Goal: Information Seeking & Learning: Understand process/instructions

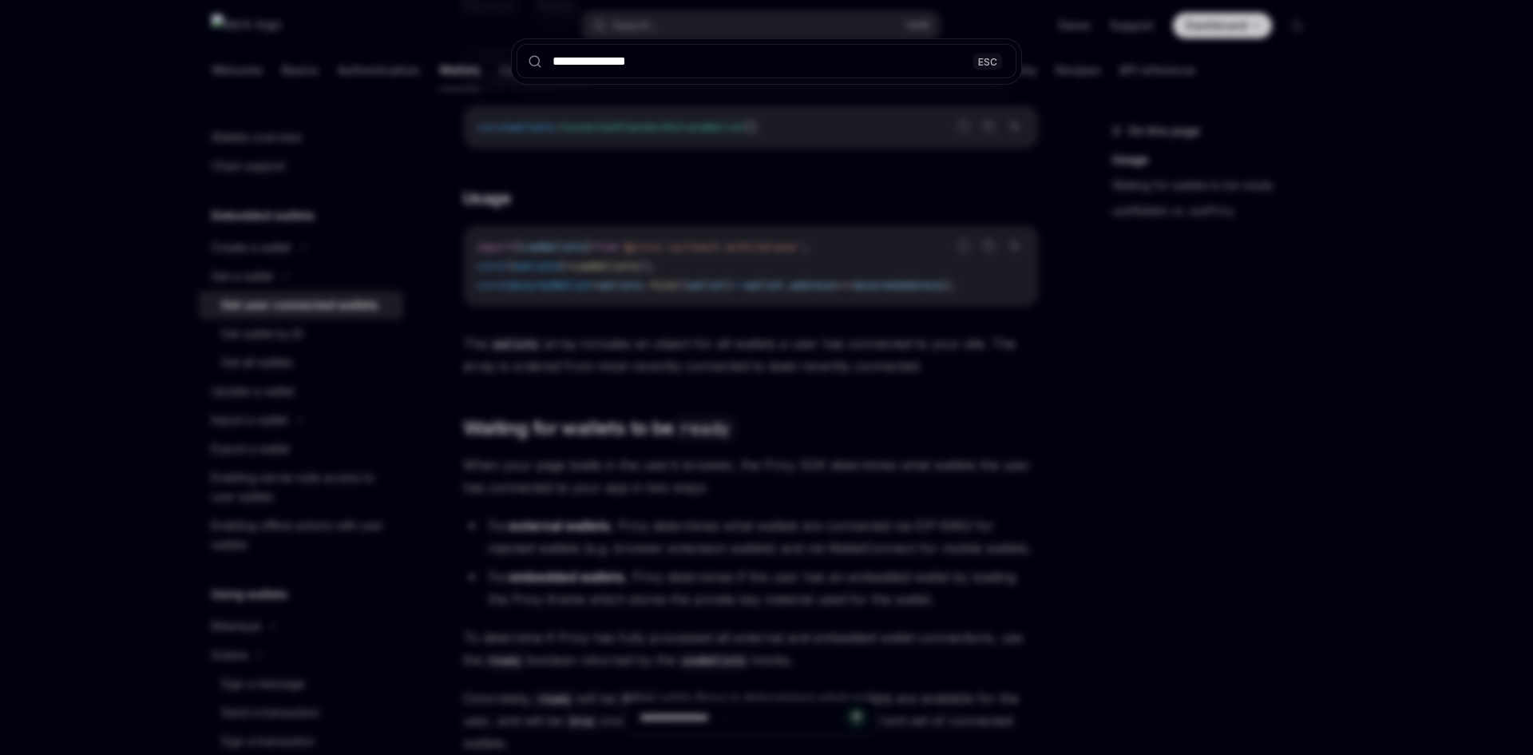
scroll to position [240, 0]
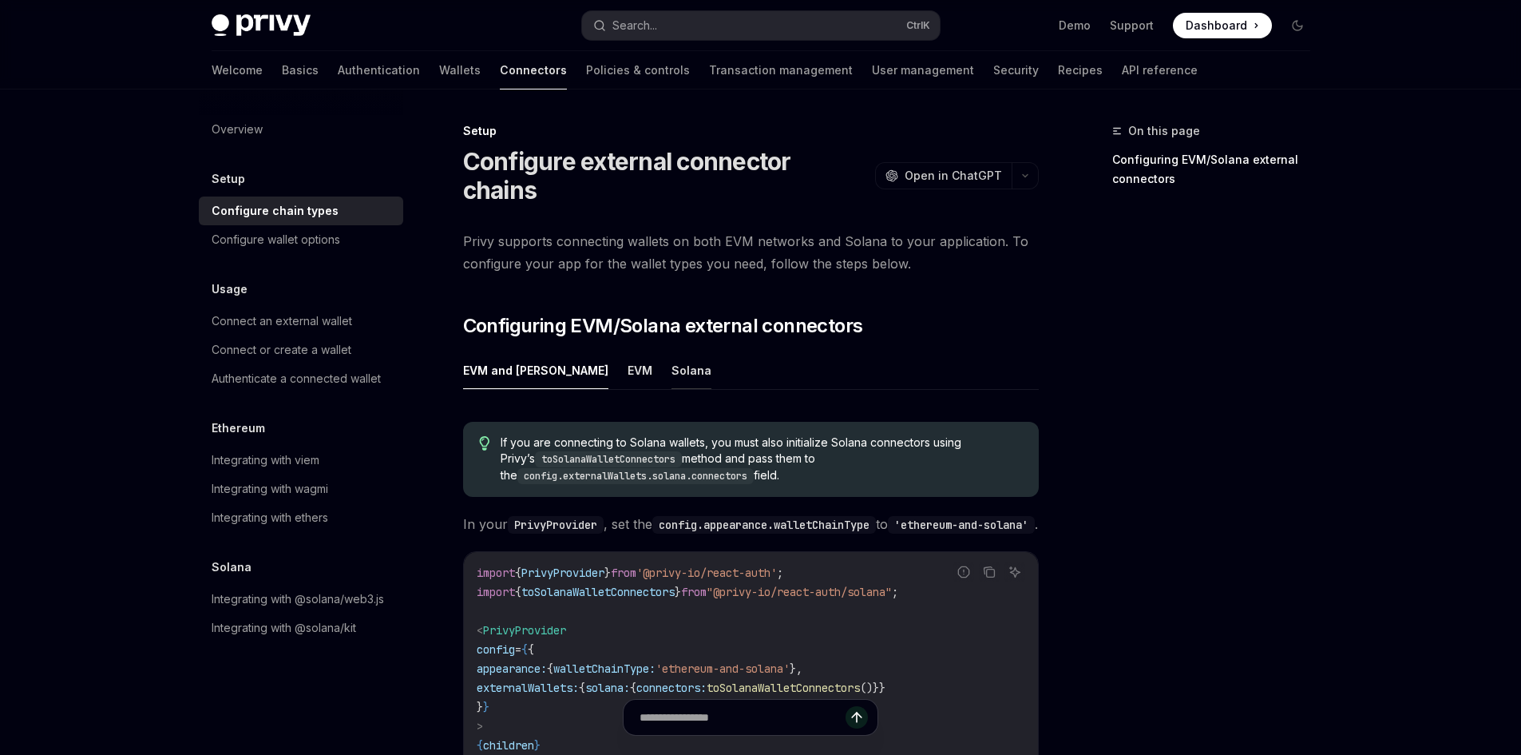
click at [672, 351] on button "Solana" at bounding box center [692, 370] width 40 height 38
type textarea "*"
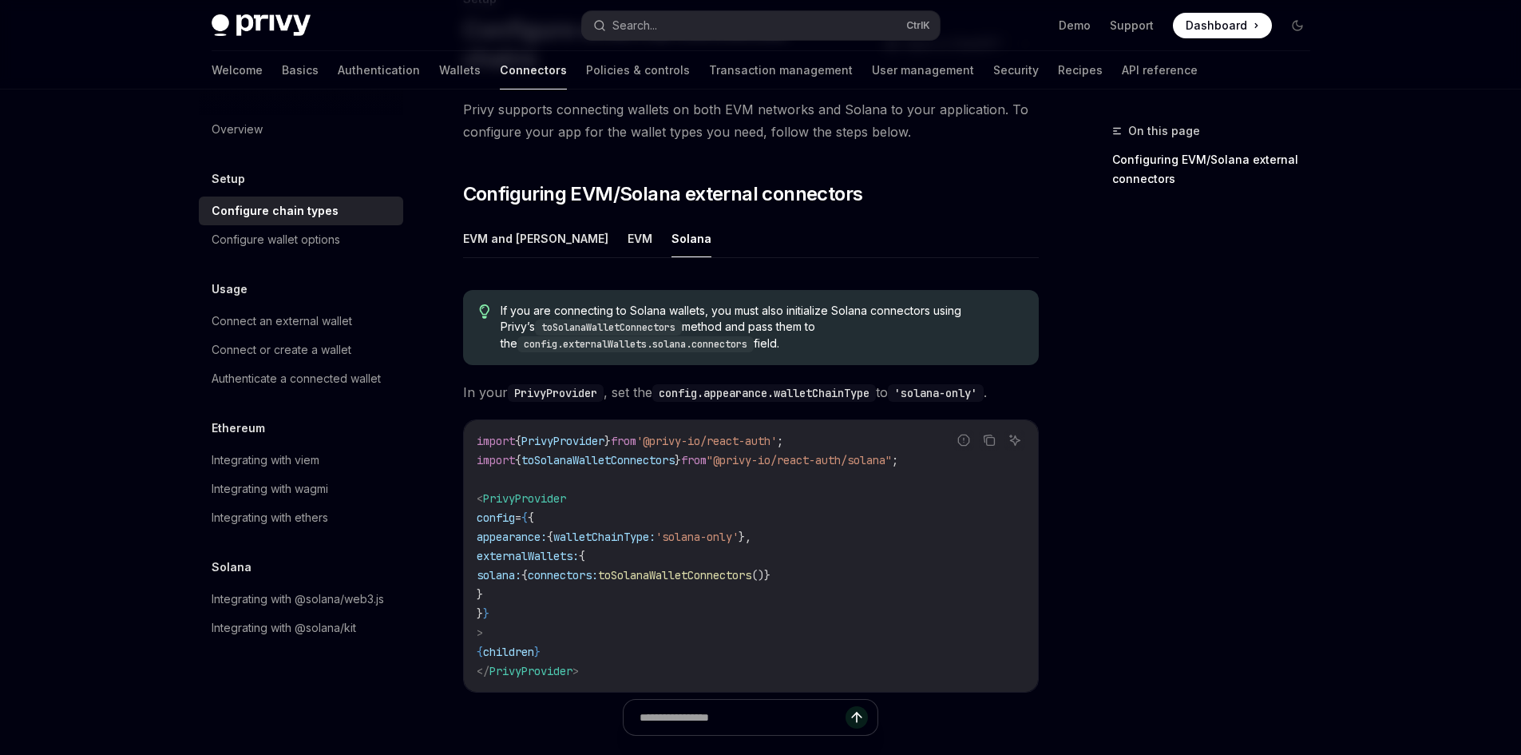
scroll to position [160, 0]
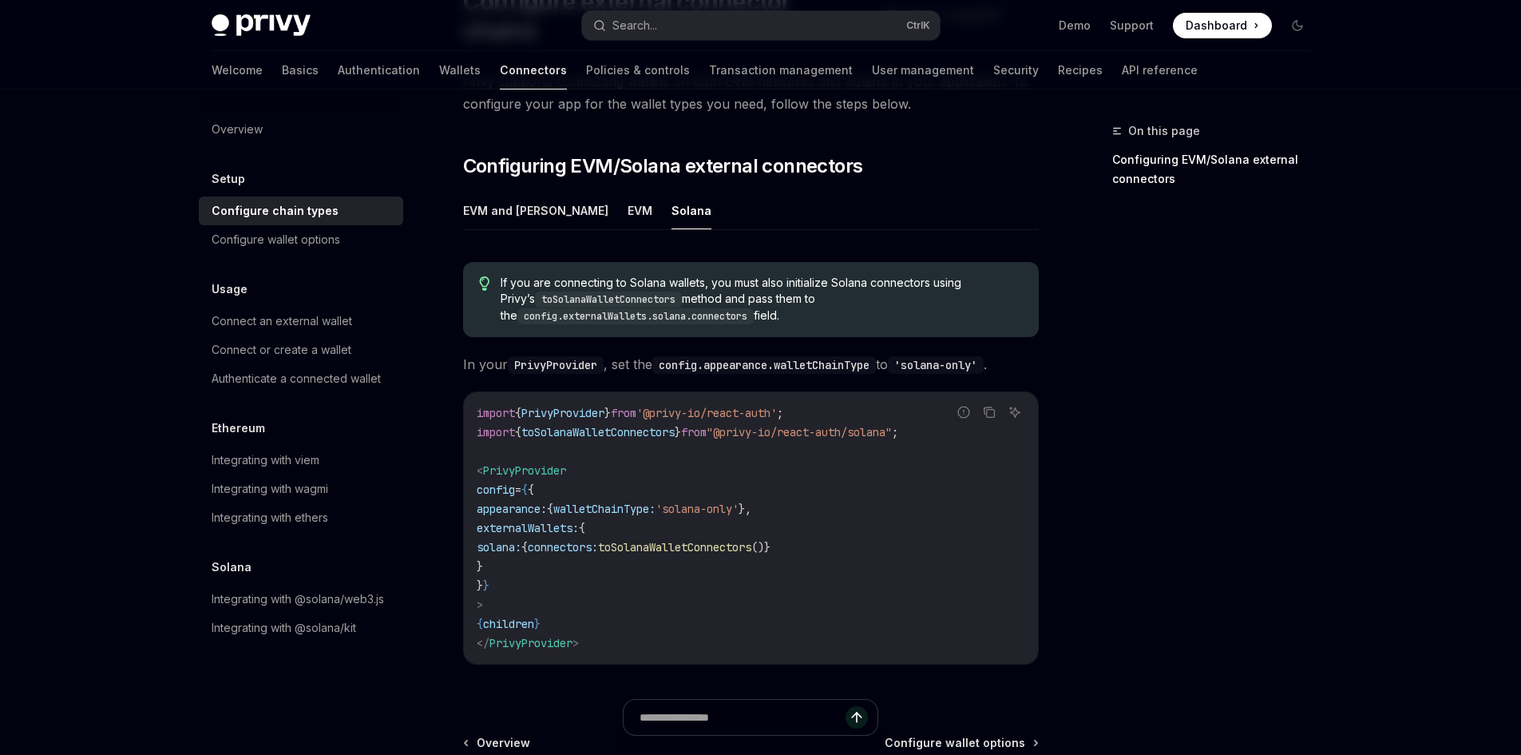
click at [681, 425] on span "}" at bounding box center [678, 432] width 6 height 14
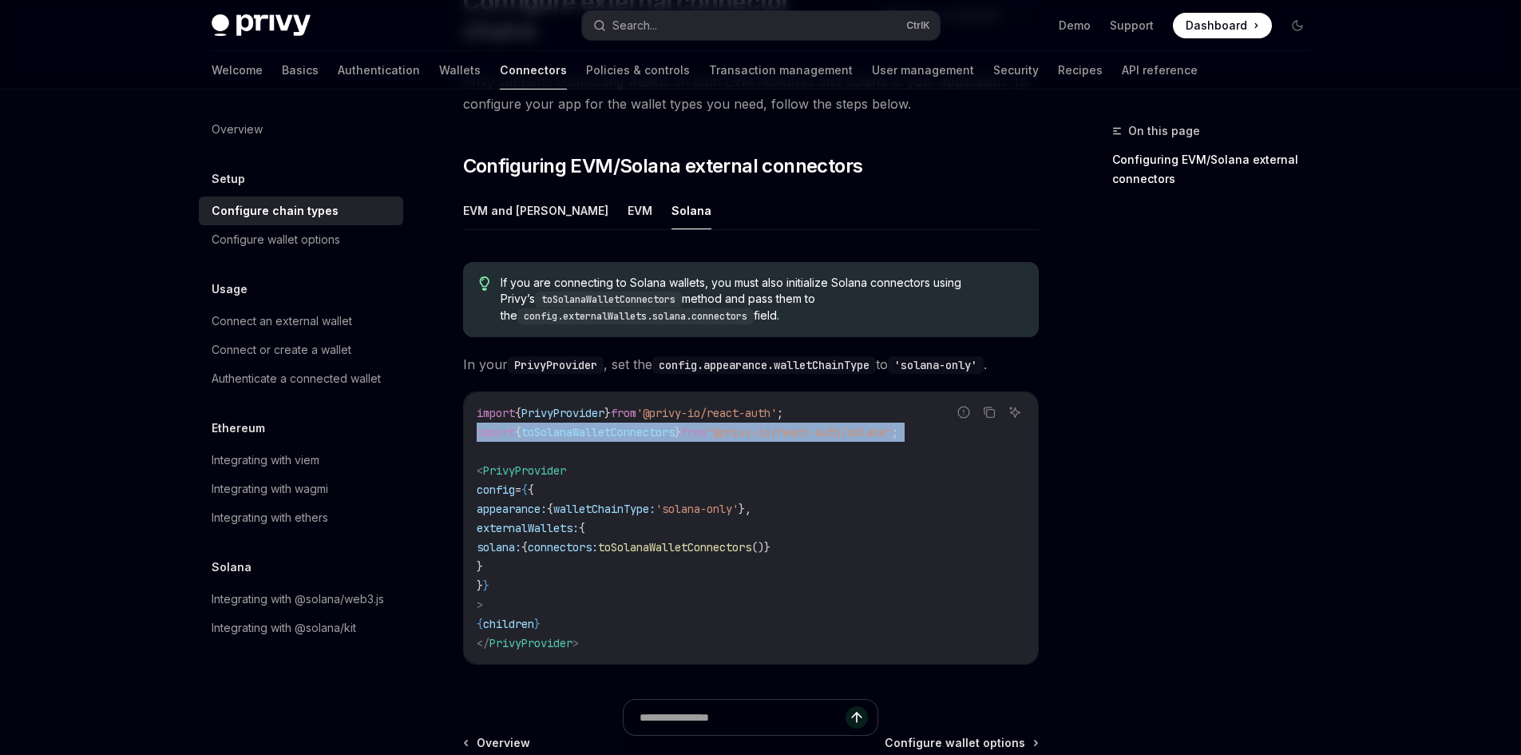
click at [681, 425] on span "}" at bounding box center [678, 432] width 6 height 14
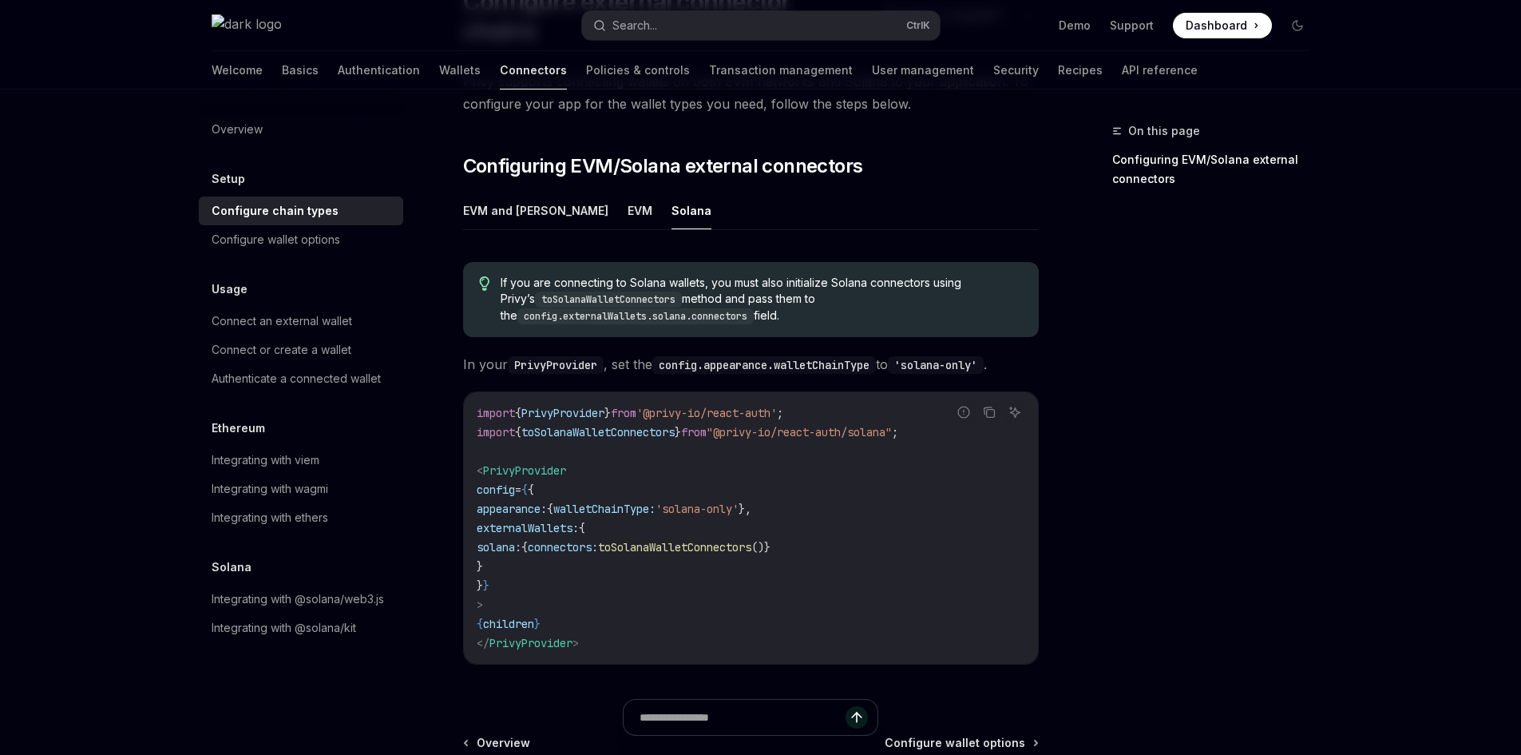
click at [751, 540] on span "toSolanaWalletConnectors" at bounding box center [674, 547] width 153 height 14
click at [771, 540] on span "()}" at bounding box center [760, 547] width 19 height 14
copy span "toSolanaWalletConnectors ()"
click at [439, 70] on link "Wallets" at bounding box center [460, 70] width 42 height 38
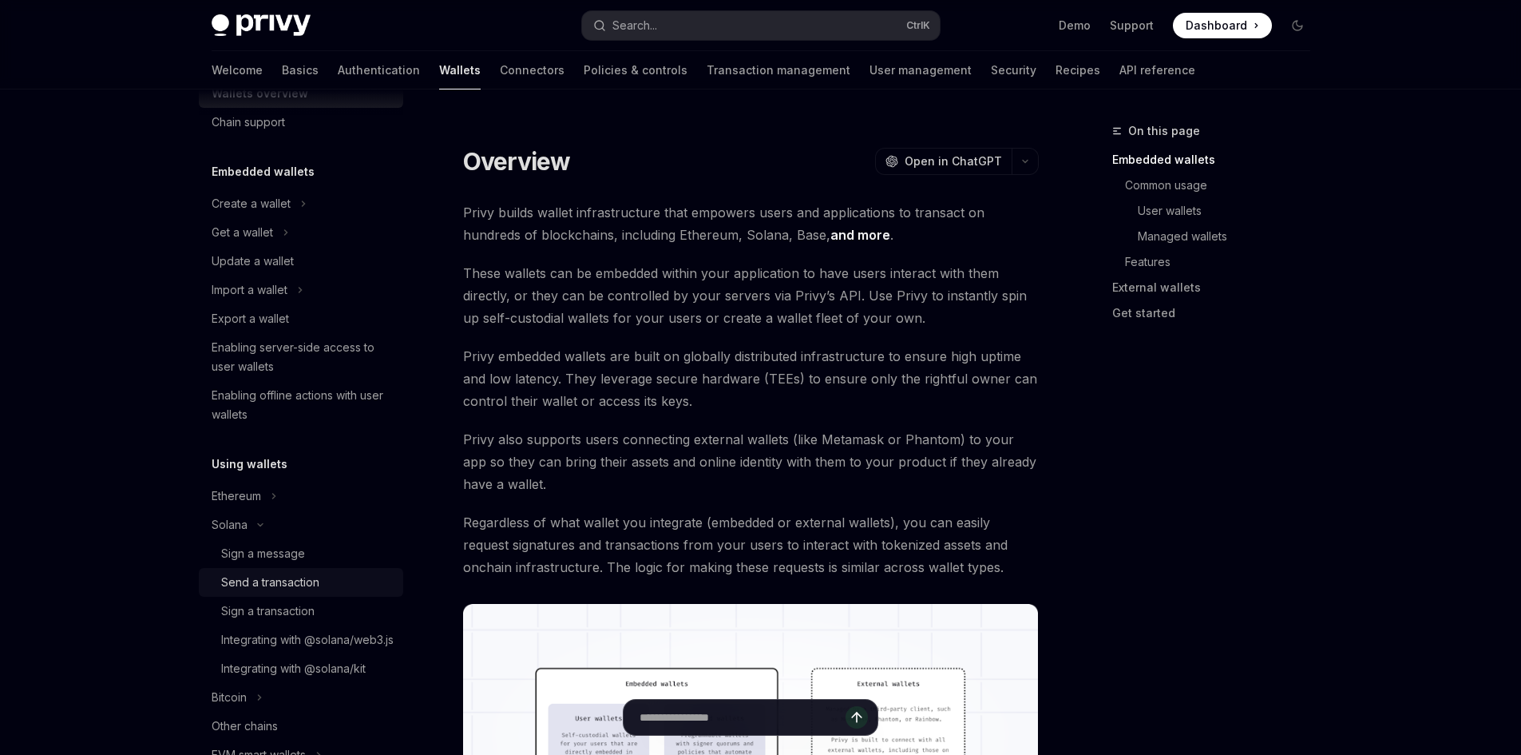
scroll to position [80, 0]
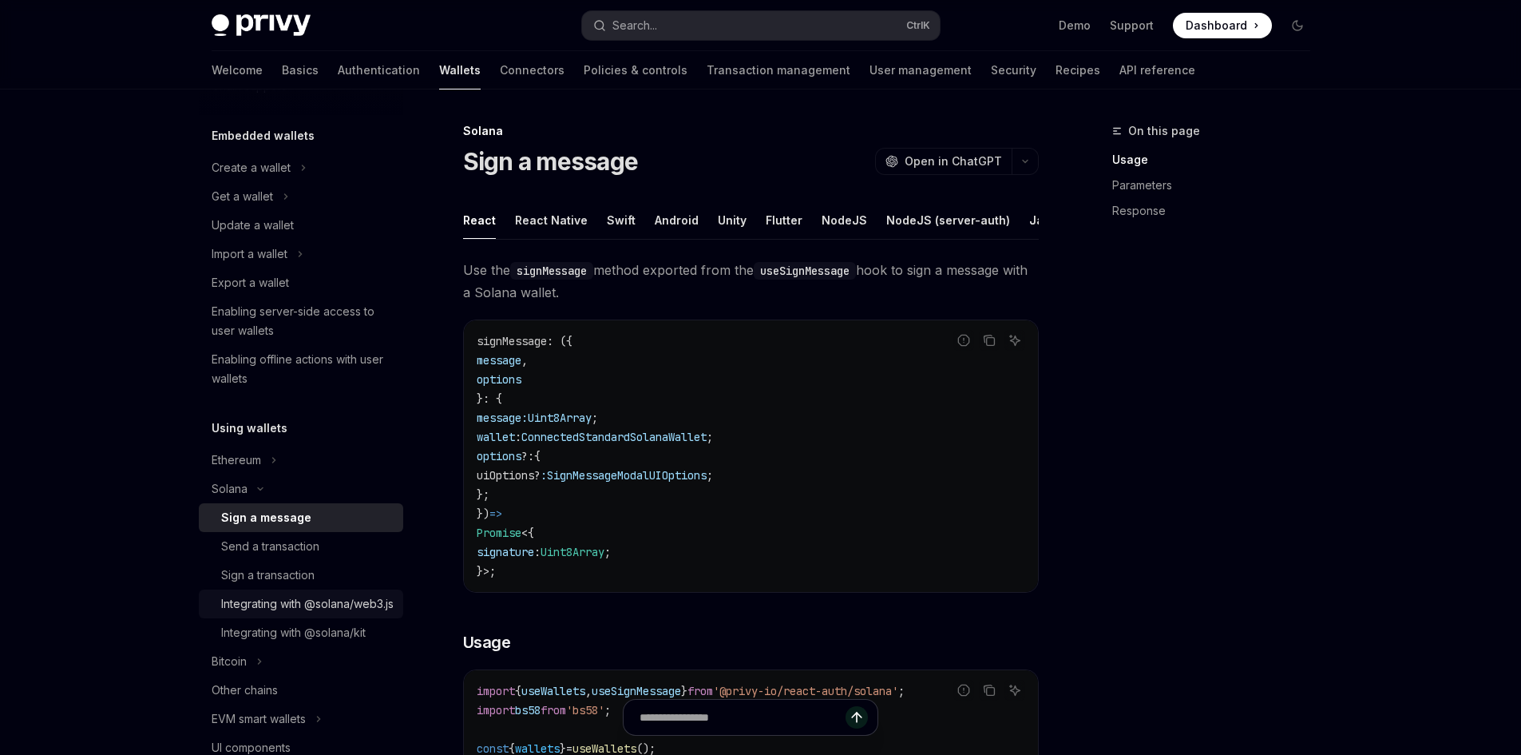
click at [339, 602] on div "Integrating with @solana/web3.js" at bounding box center [307, 603] width 172 height 19
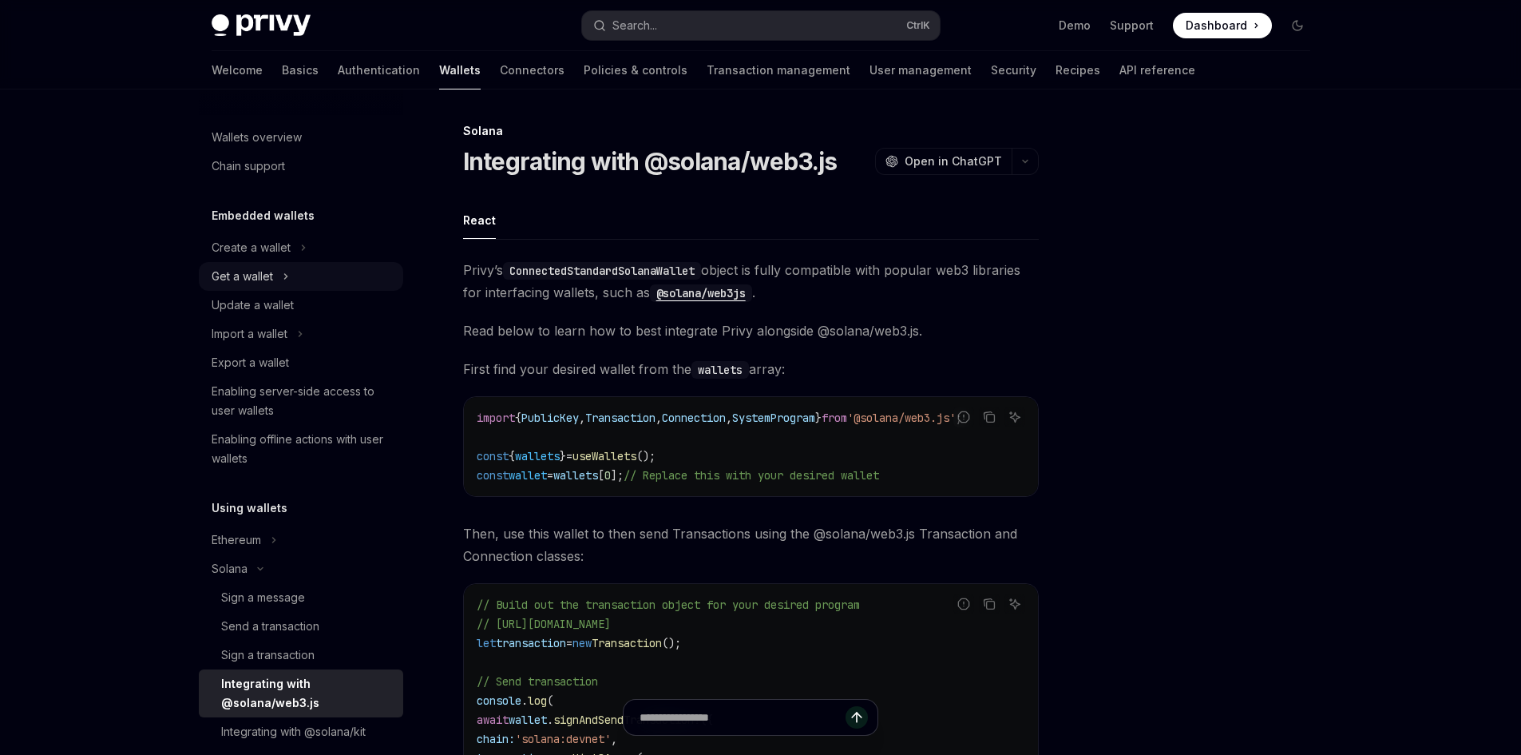
click at [302, 285] on button "Get a wallet" at bounding box center [301, 276] width 204 height 29
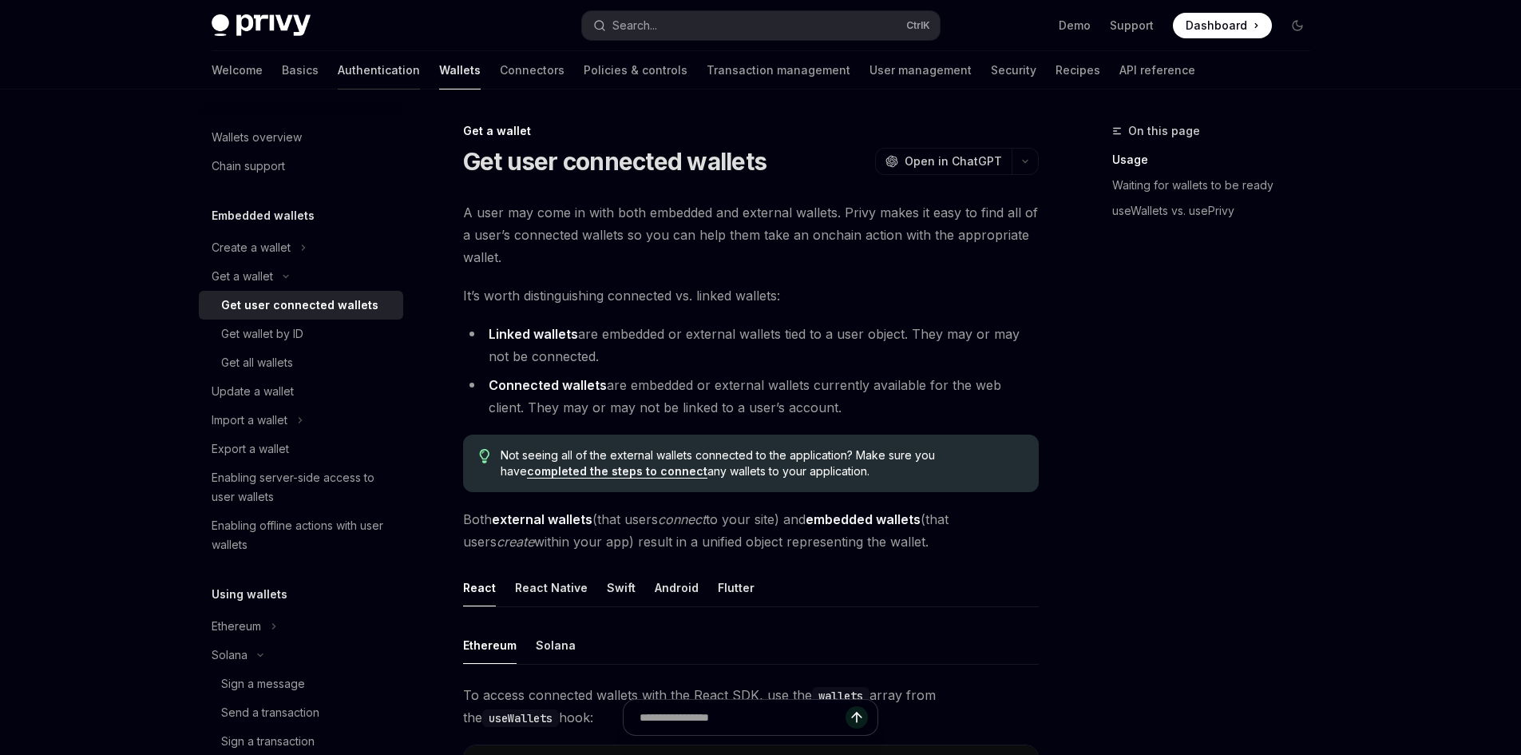
click at [338, 78] on link "Authentication" at bounding box center [379, 70] width 82 height 38
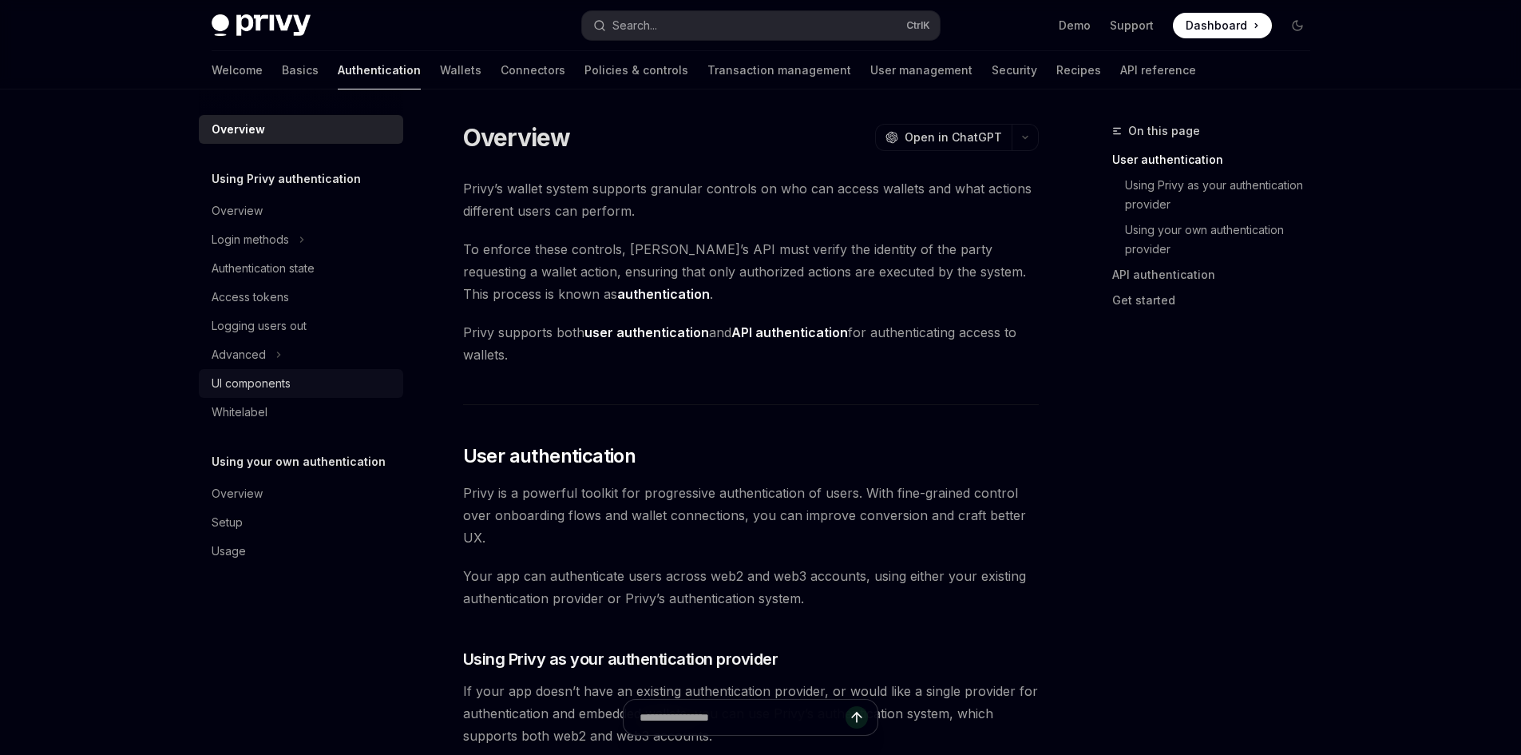
click at [297, 392] on div "UI components" at bounding box center [303, 383] width 182 height 19
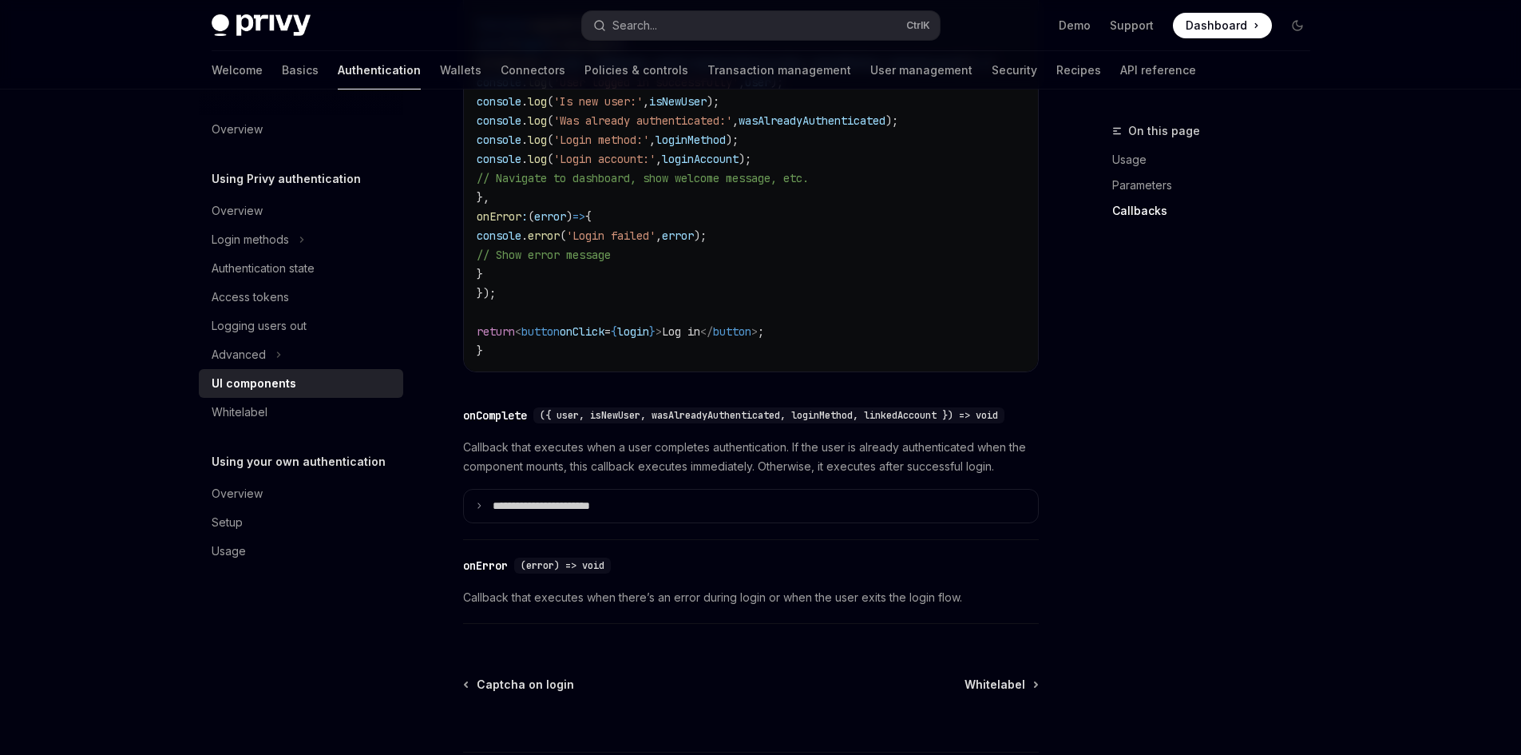
scroll to position [2309, 0]
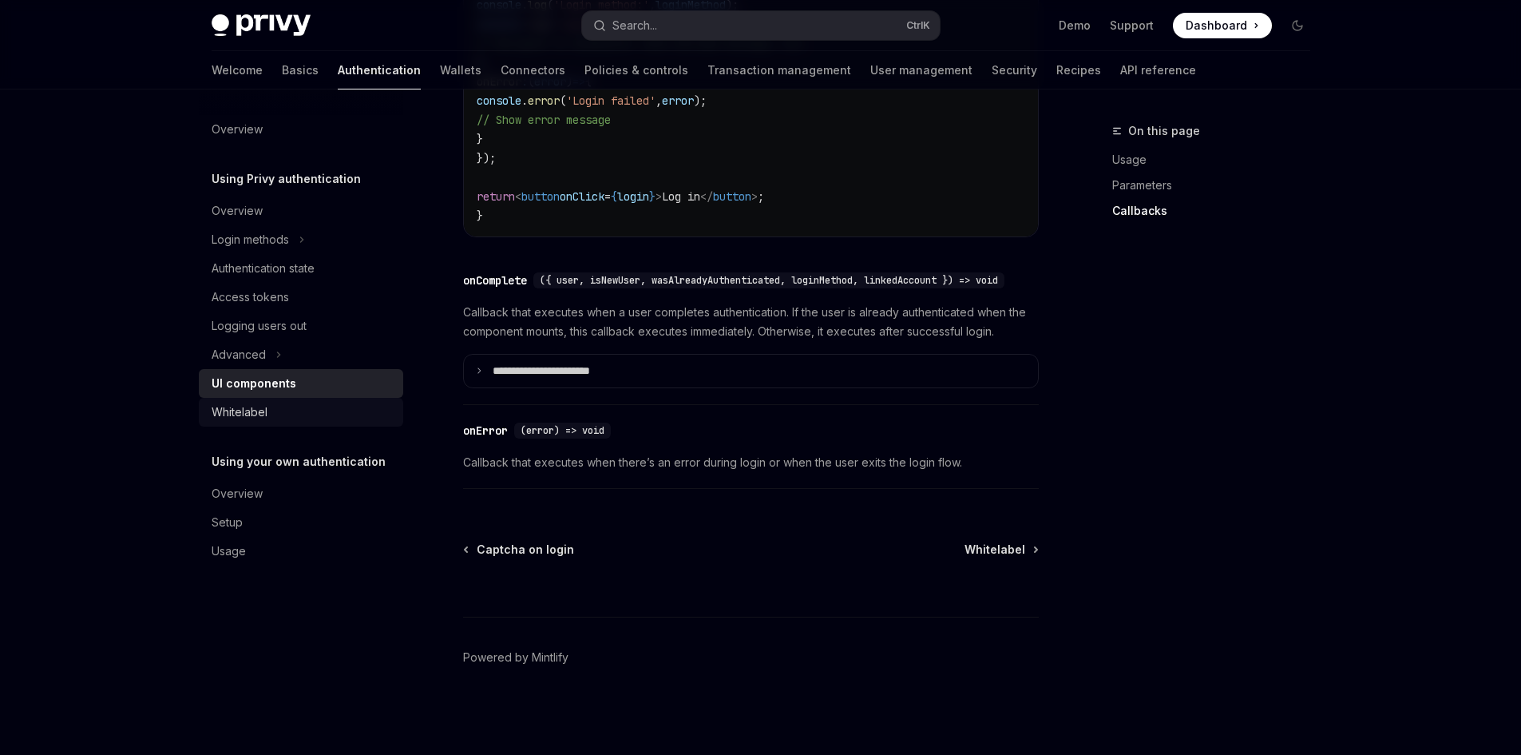
click at [285, 405] on div "Whitelabel" at bounding box center [303, 411] width 182 height 19
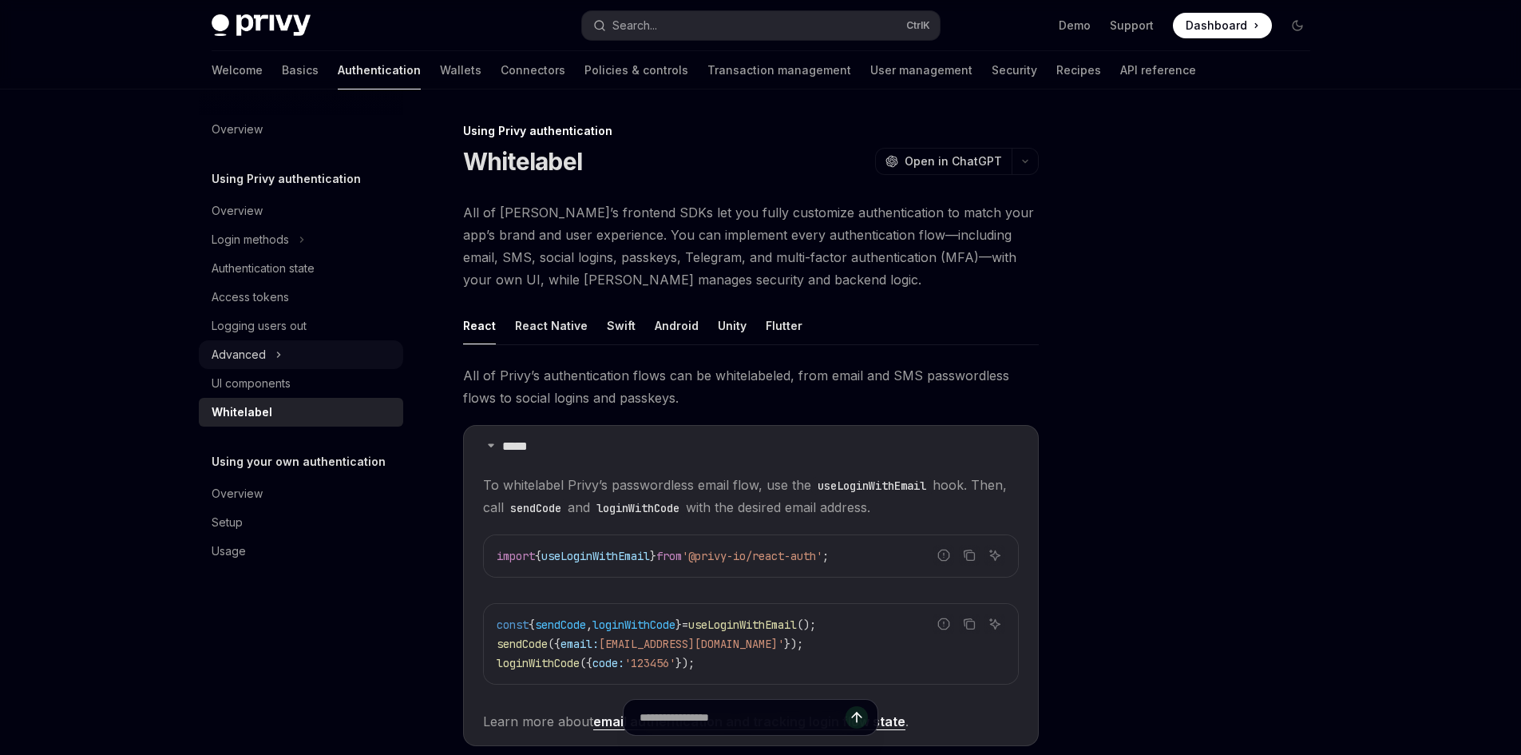
click at [284, 362] on button "Advanced" at bounding box center [301, 354] width 204 height 29
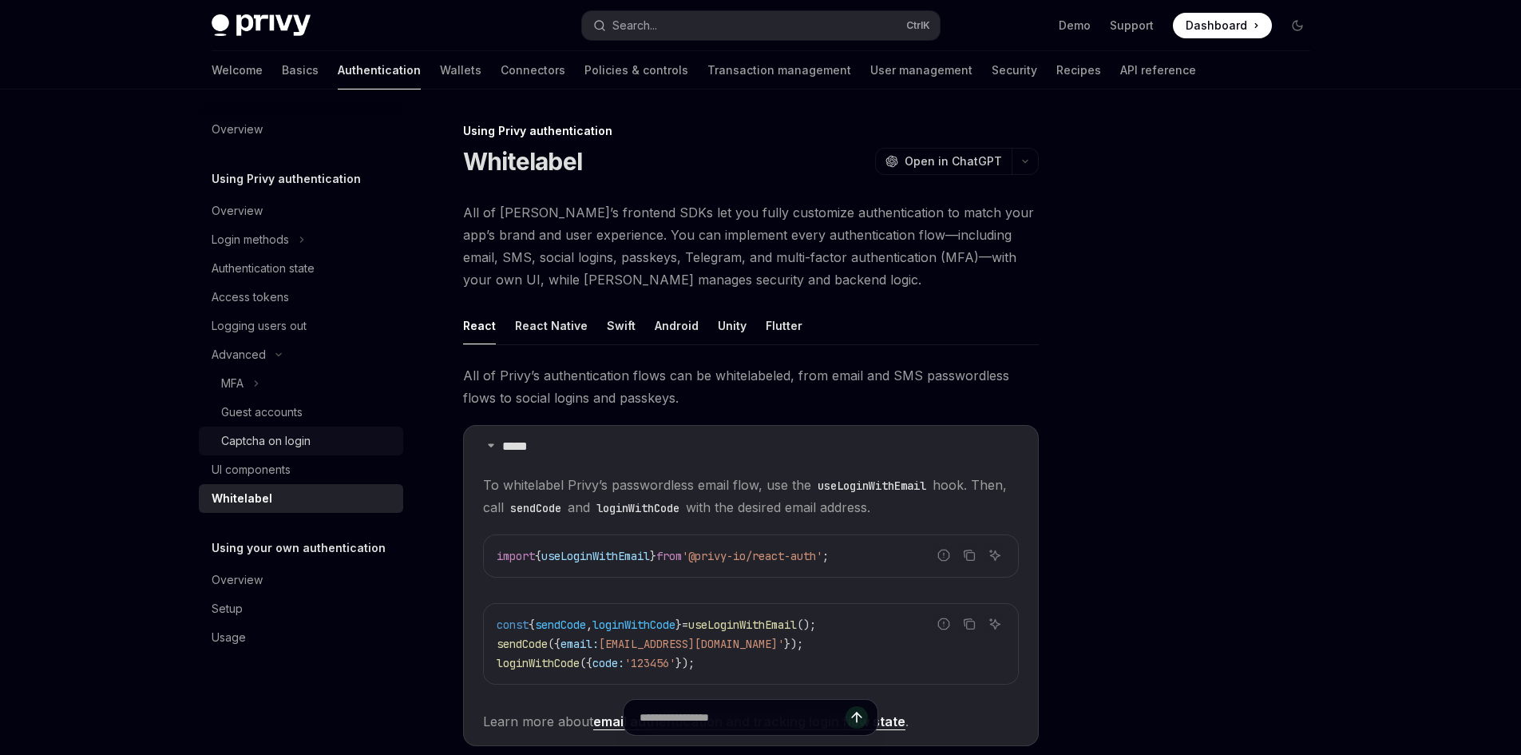
click at [293, 438] on div "Captcha on login" at bounding box center [265, 440] width 89 height 19
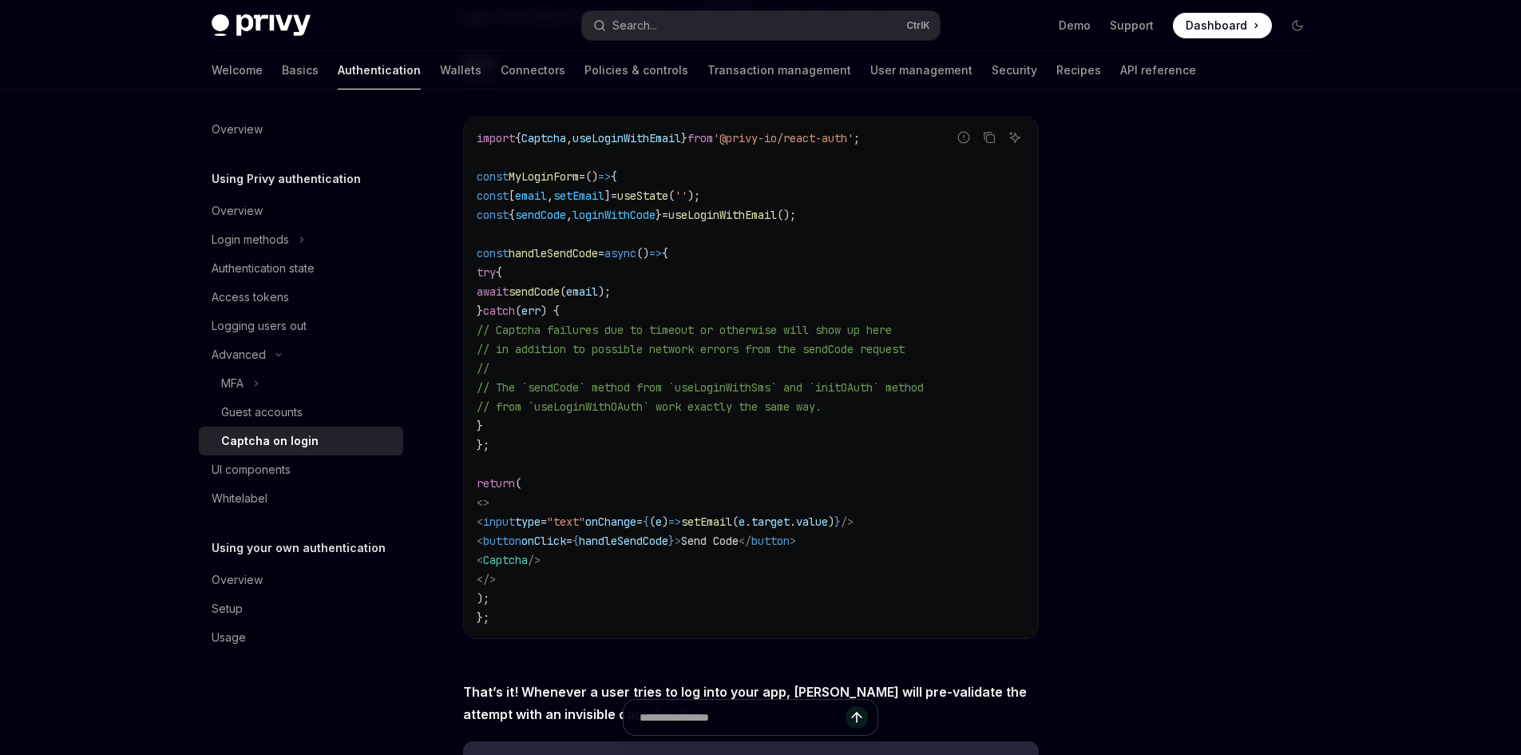
scroll to position [123, 0]
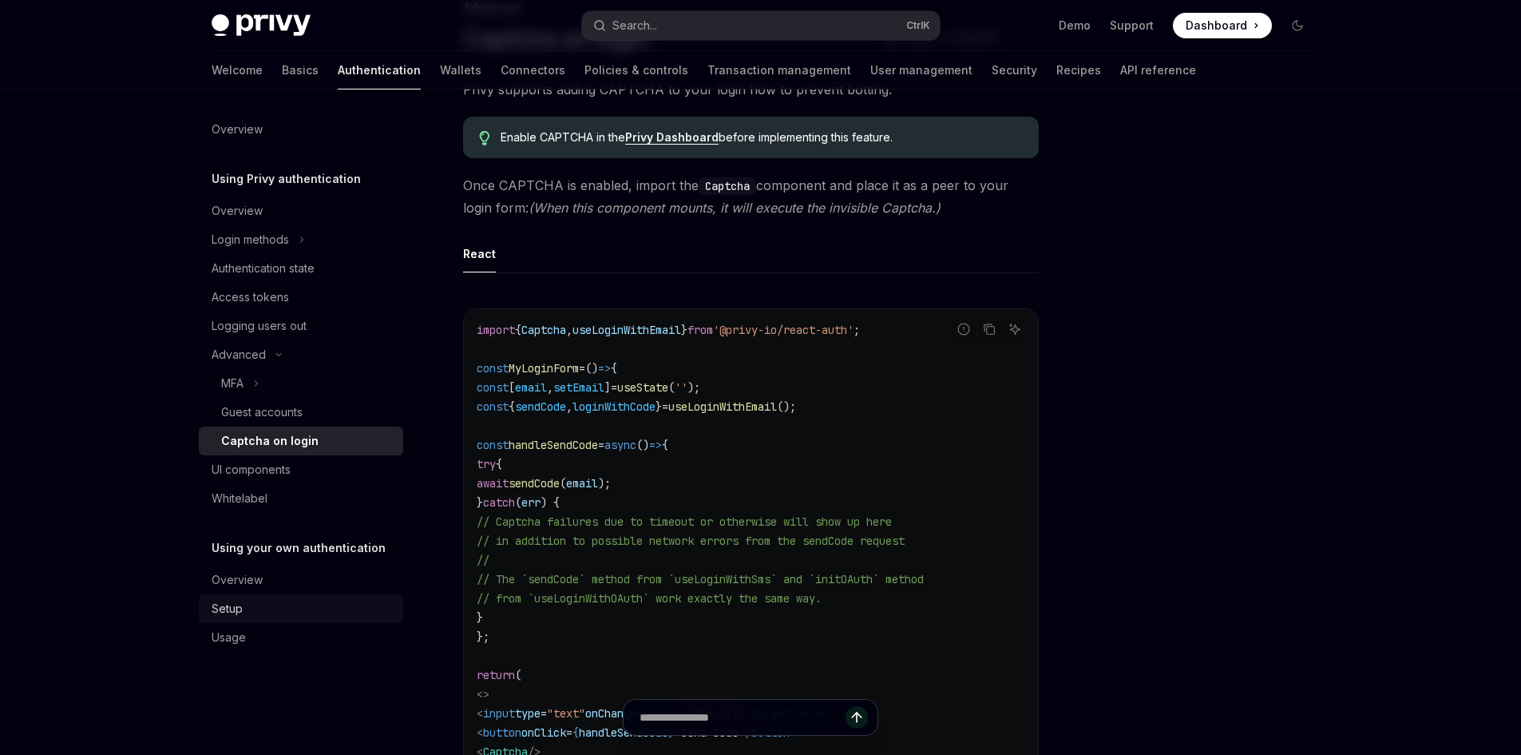
click at [331, 595] on link "Setup" at bounding box center [301, 608] width 204 height 29
type textarea "*"
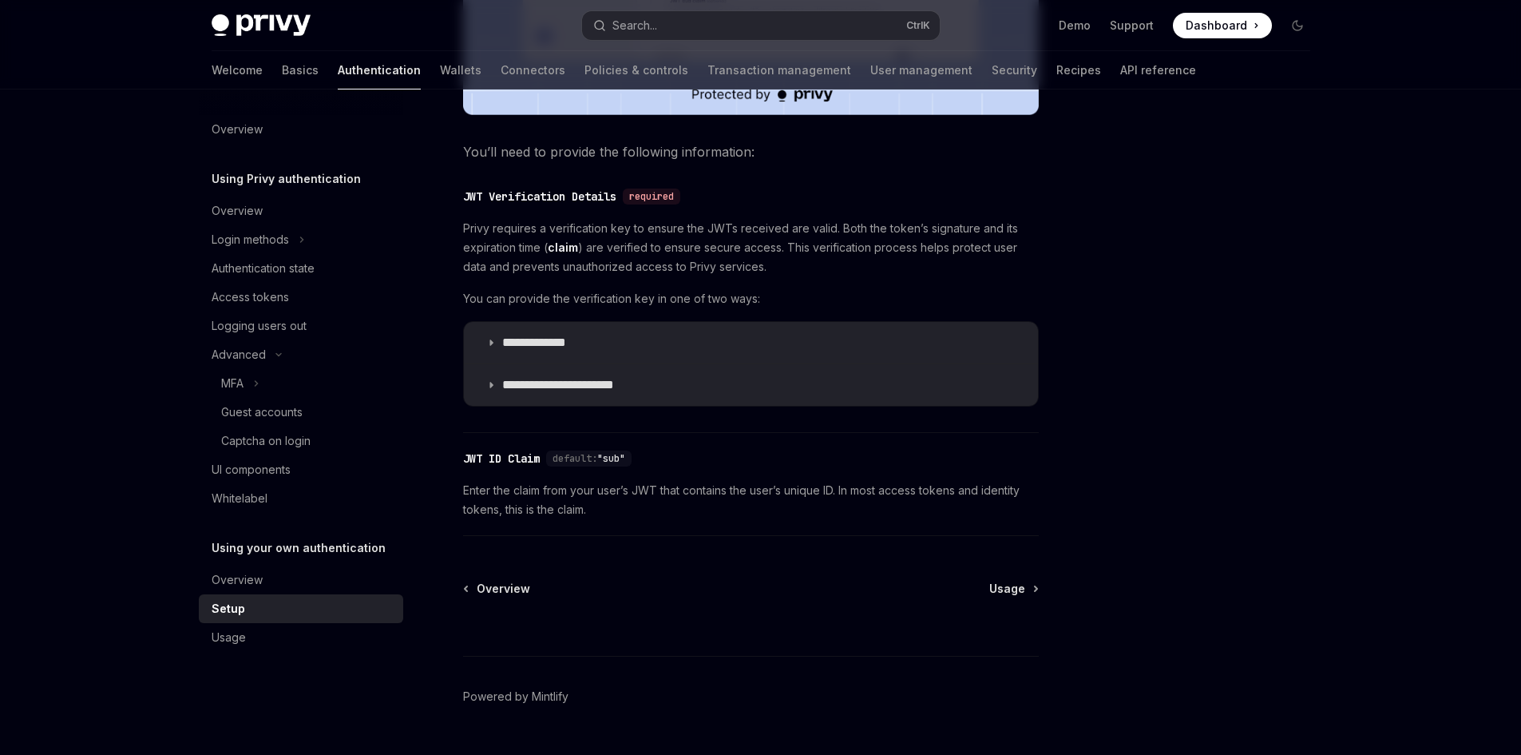
scroll to position [760, 0]
